Goal: Task Accomplishment & Management: Manage account settings

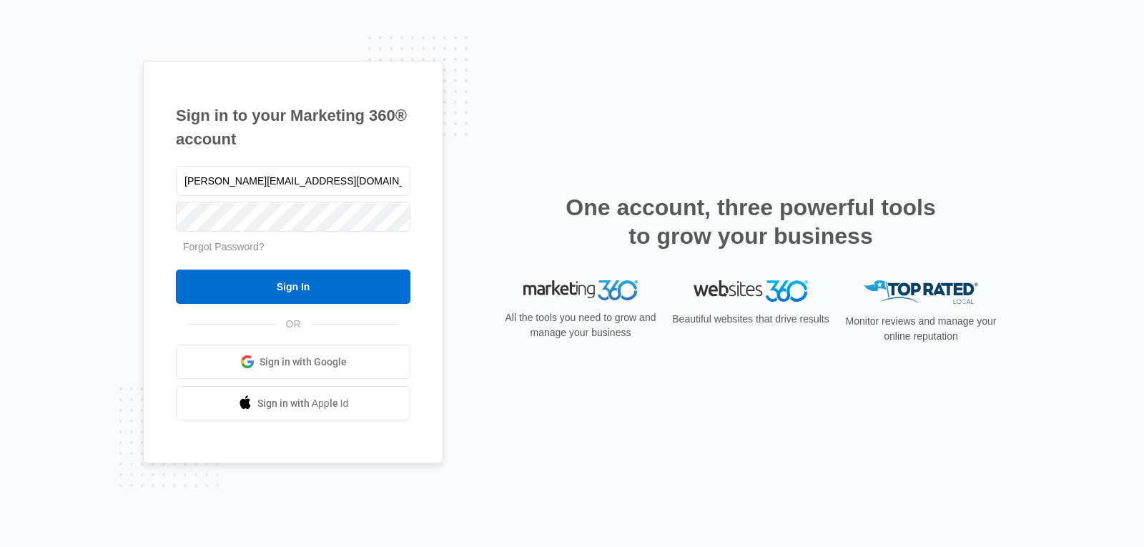
type input "[PERSON_NAME][EMAIL_ADDRESS][DOMAIN_NAME]"
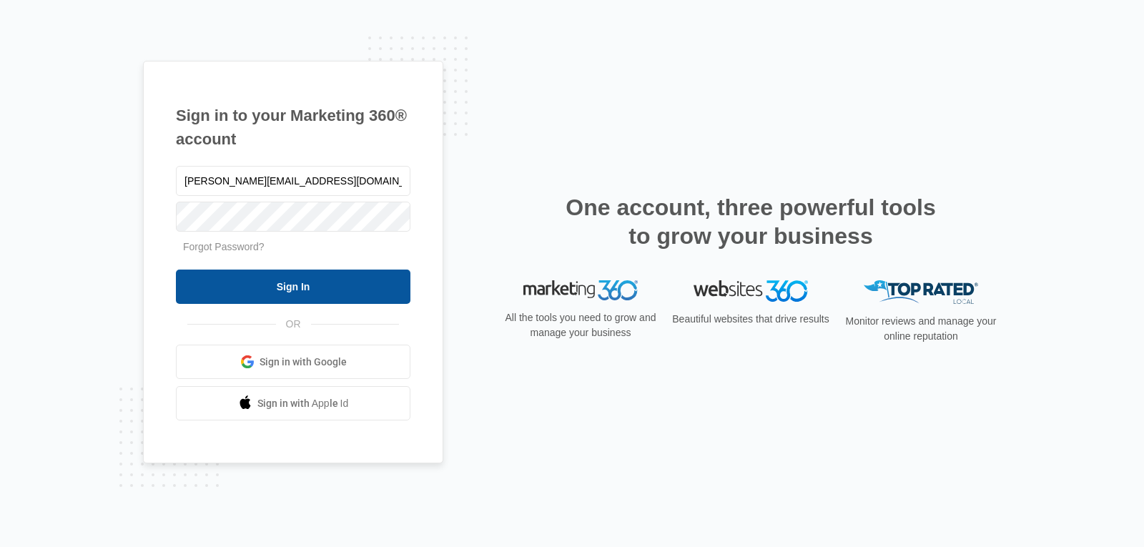
click at [299, 291] on input "Sign In" at bounding box center [293, 286] width 234 height 34
